Goal: Obtain resource: Download file/media

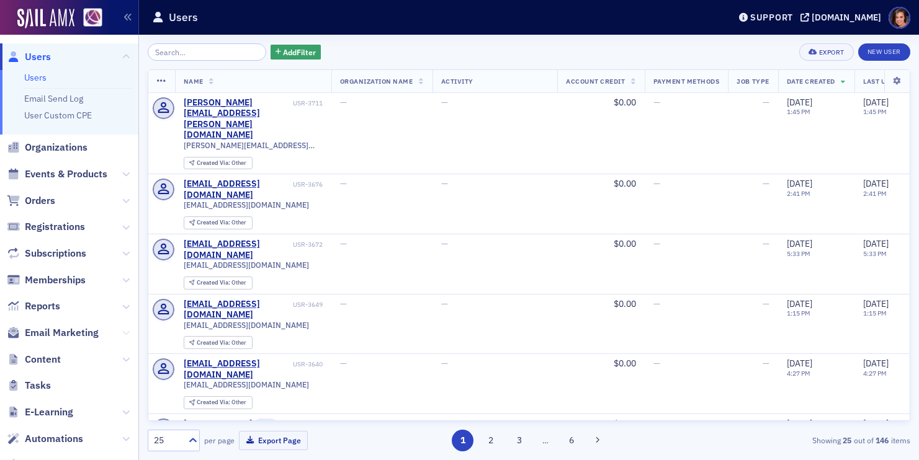
click at [127, 332] on icon at bounding box center [125, 332] width 7 height 7
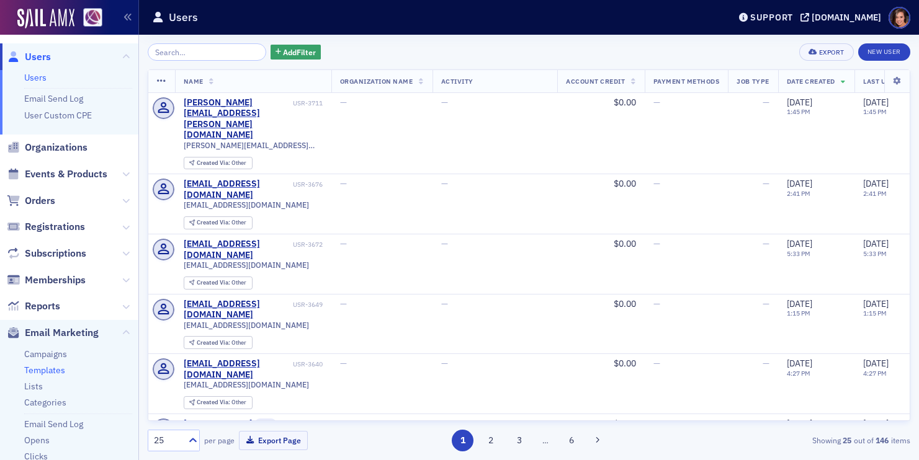
click at [54, 367] on link "Templates" at bounding box center [44, 370] width 41 height 11
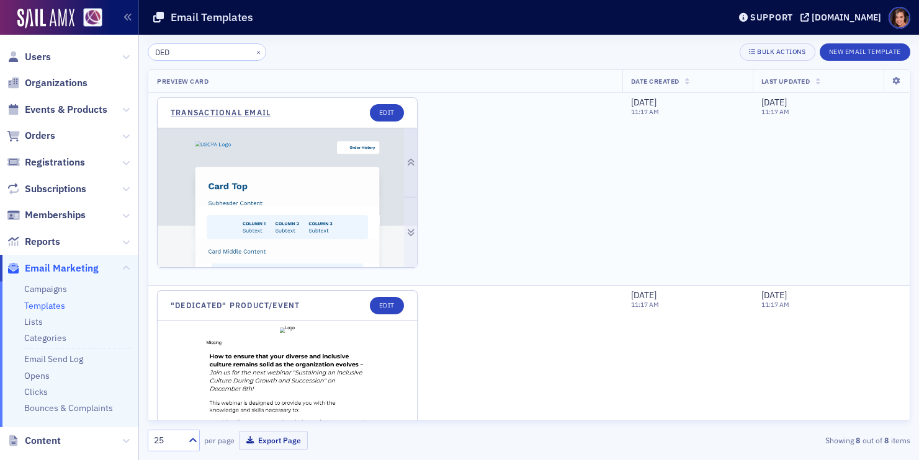
scroll to position [207, 0]
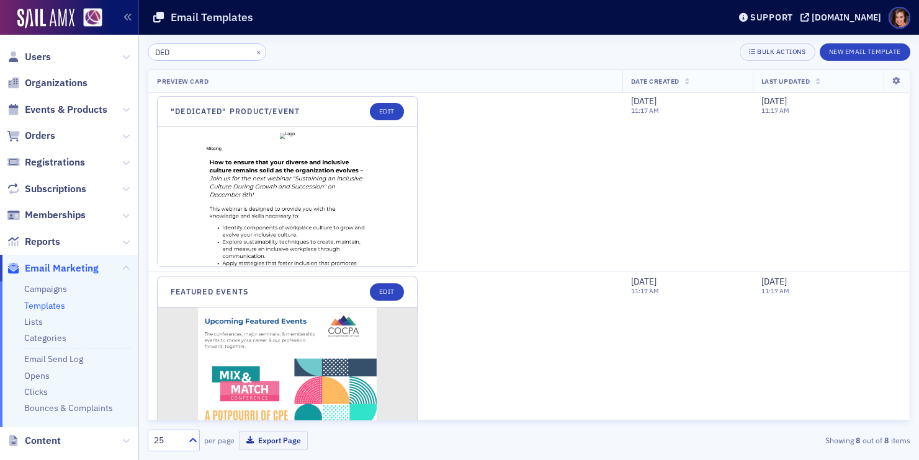
type input "DED"
click at [242, 208] on img at bounding box center [287, 459] width 259 height 665
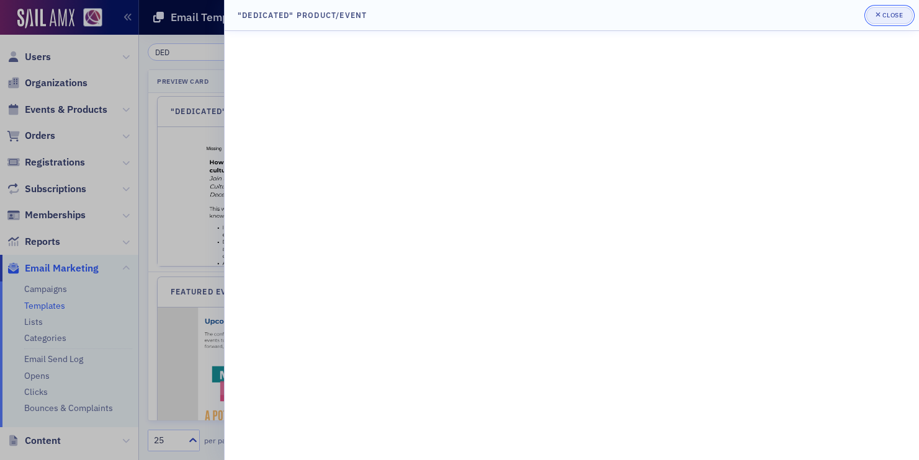
click at [876, 14] on icon "button" at bounding box center [878, 14] width 5 height 7
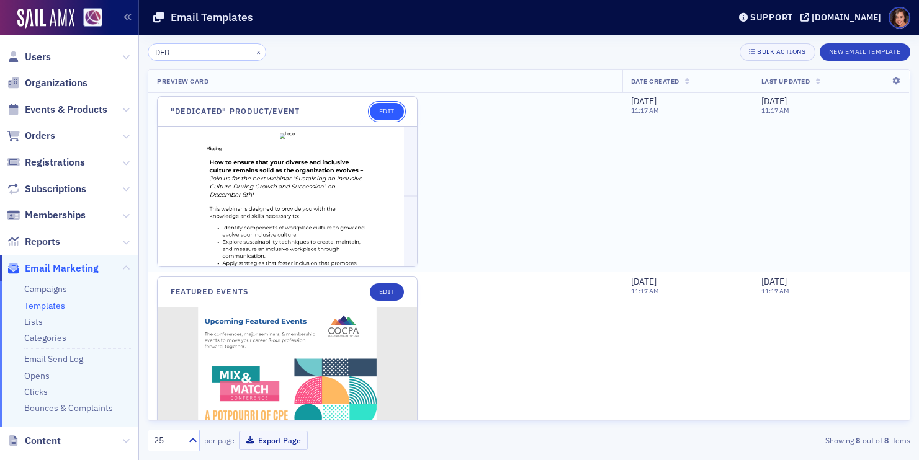
click at [385, 105] on link "Edit" at bounding box center [387, 111] width 34 height 17
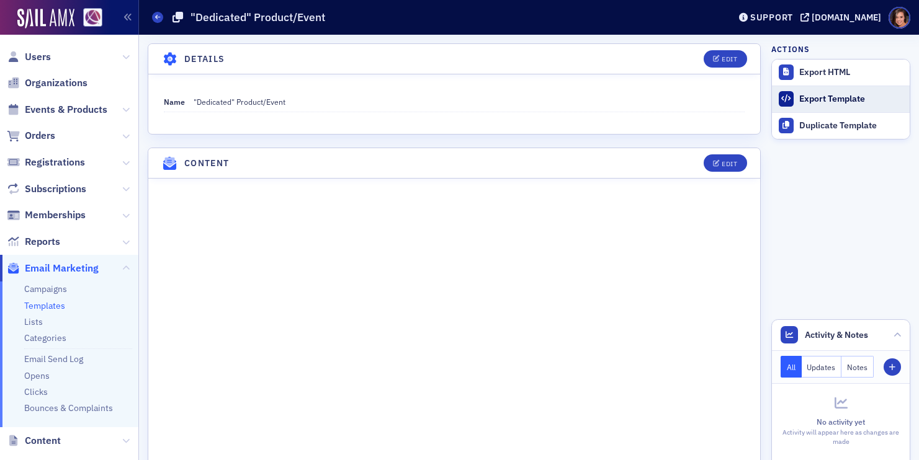
click at [815, 95] on div "Export Template" at bounding box center [851, 99] width 104 height 11
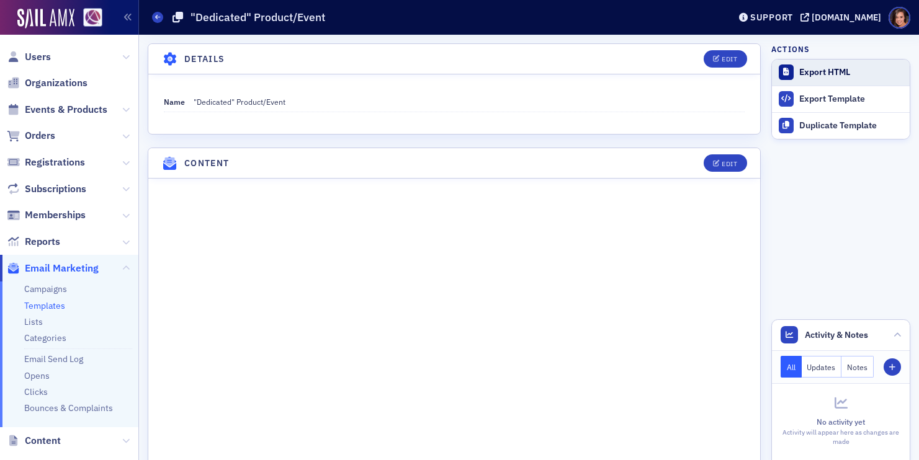
click at [831, 67] on div "Export HTML" at bounding box center [851, 72] width 104 height 11
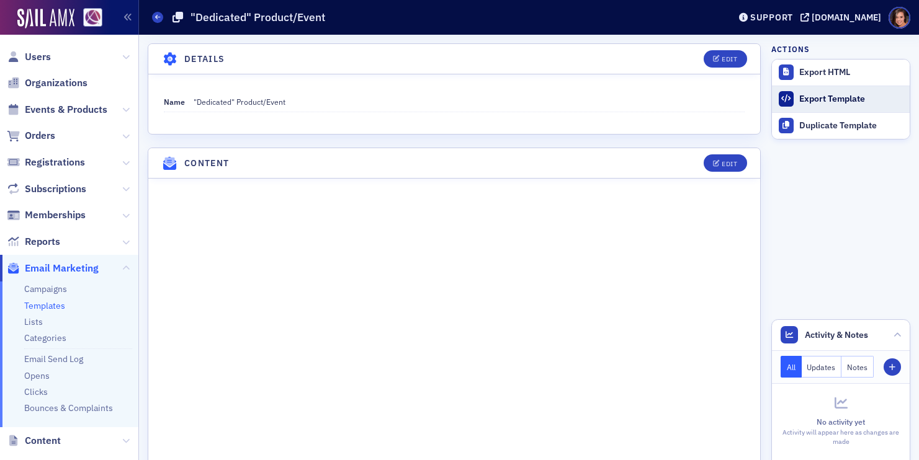
click at [805, 106] on link "Export Template" at bounding box center [841, 99] width 138 height 27
click at [725, 161] on div "Edit" at bounding box center [730, 164] width 16 height 7
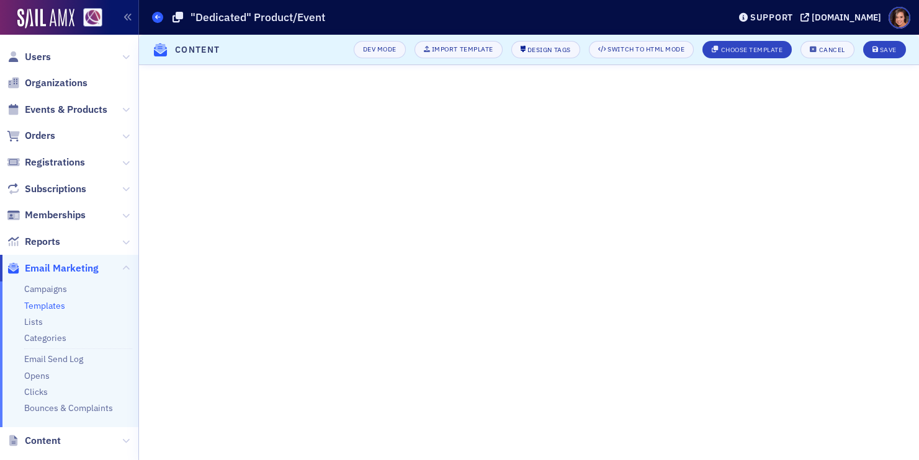
click at [155, 17] on icon at bounding box center [157, 17] width 5 height 6
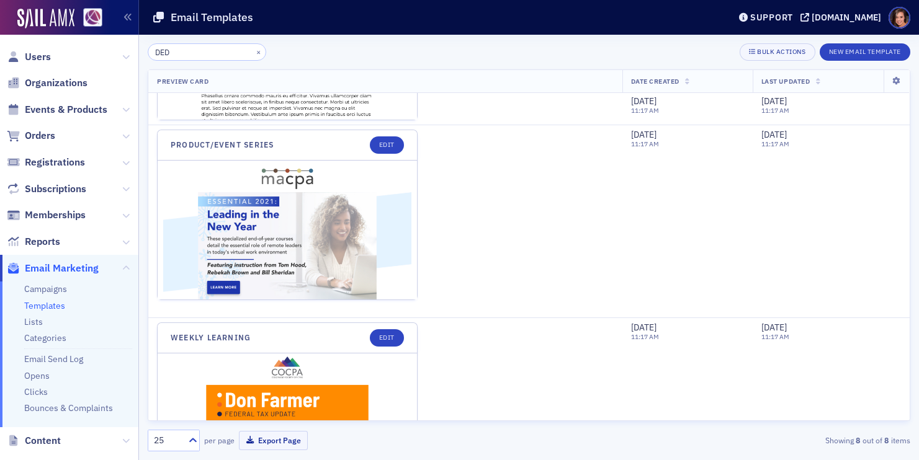
scroll to position [1216, 0]
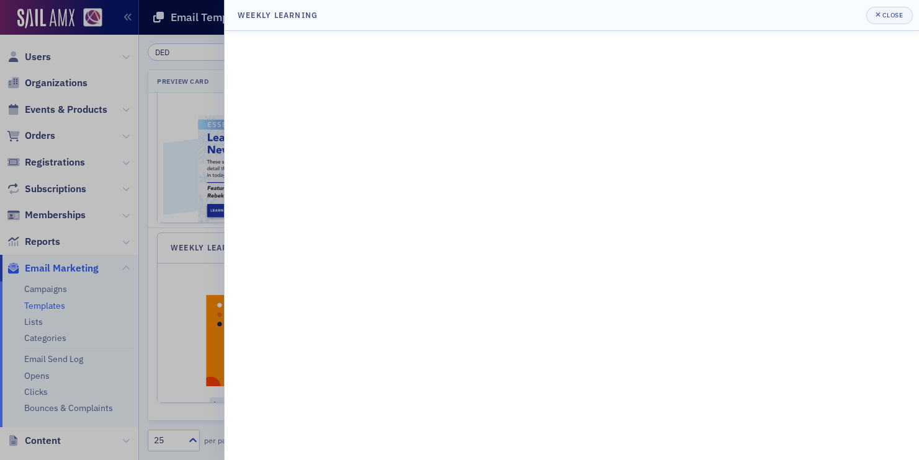
click at [166, 253] on div at bounding box center [459, 230] width 919 height 460
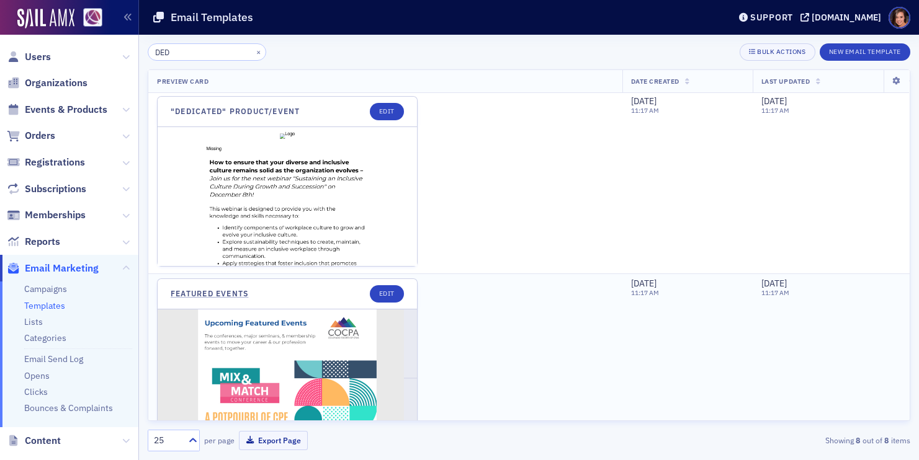
scroll to position [206, 0]
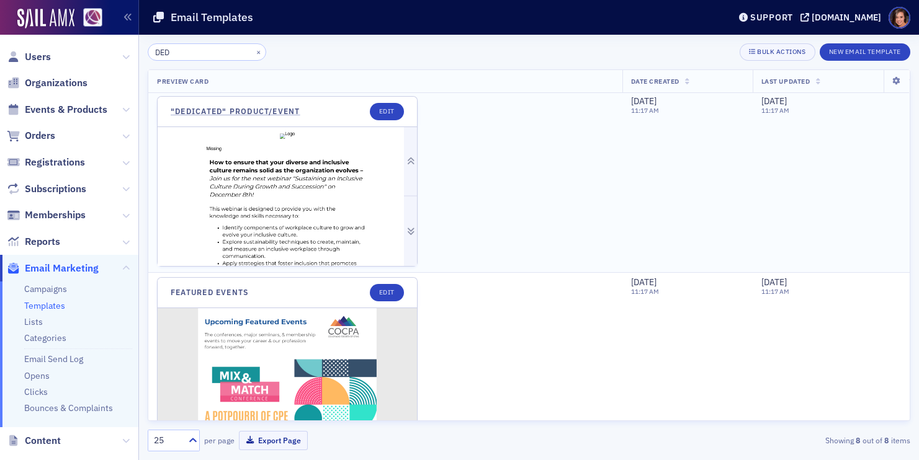
click at [267, 204] on img at bounding box center [287, 459] width 259 height 665
